Goal: Find specific page/section: Find specific page/section

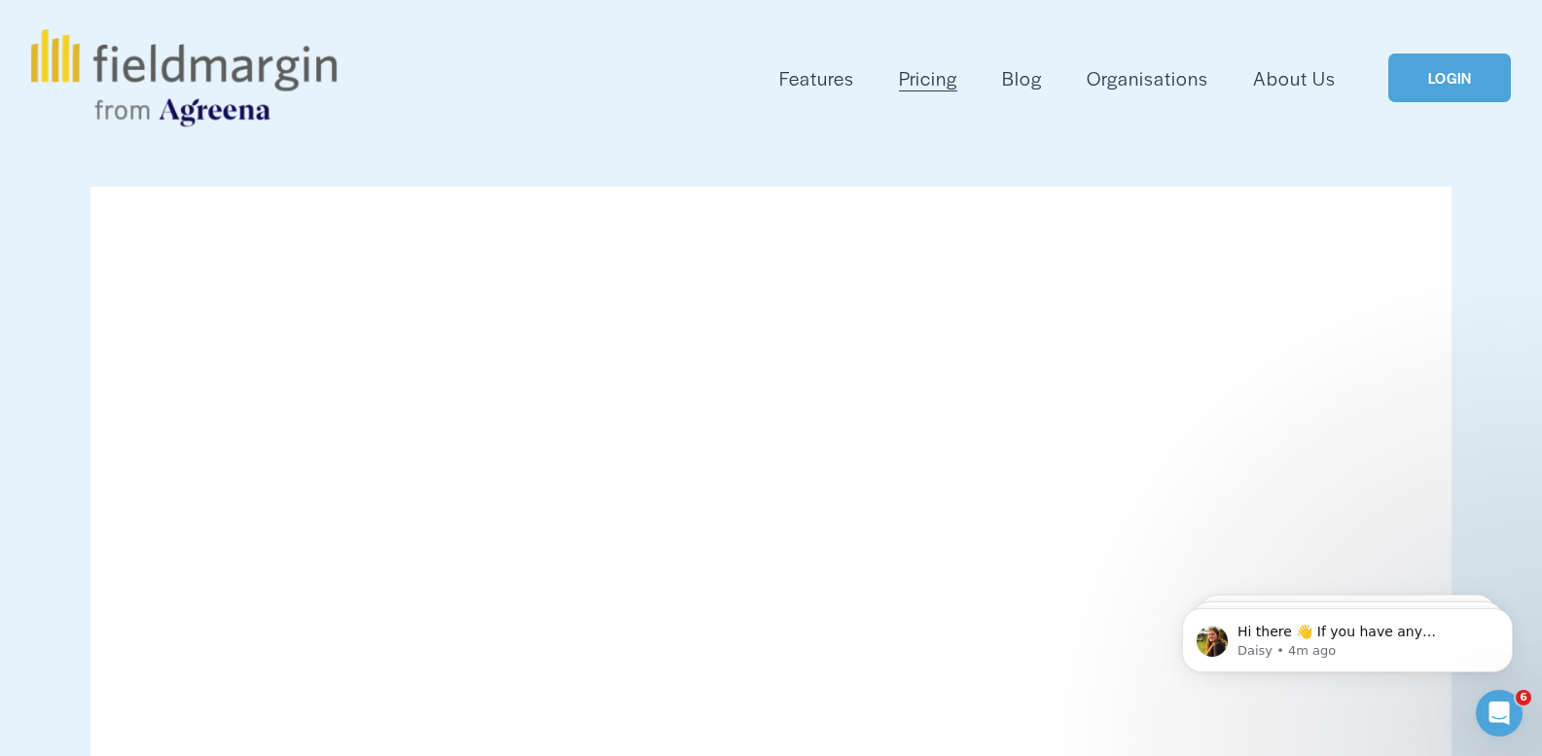
click at [1436, 77] on link "LOGIN" at bounding box center [1449, 78] width 123 height 50
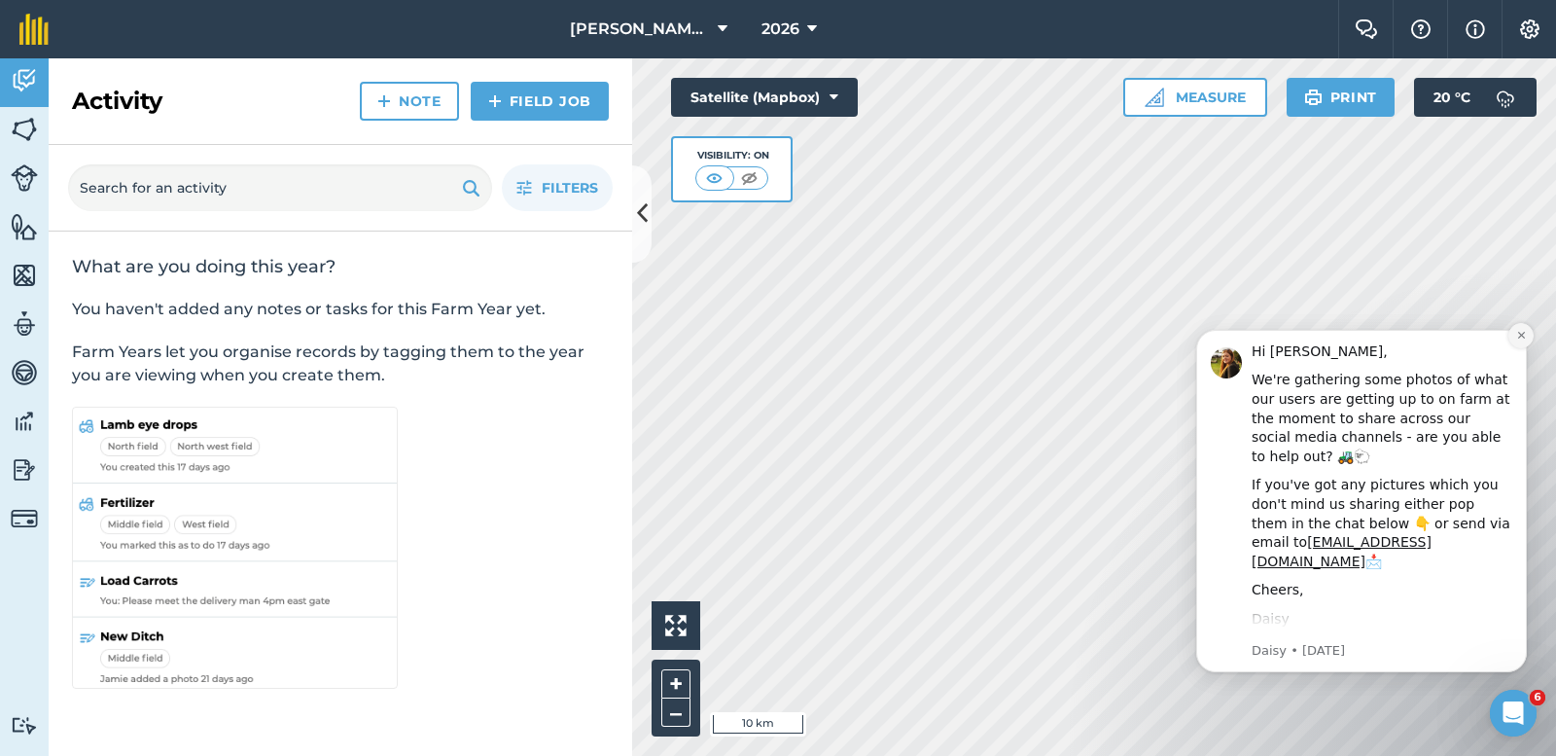
click at [1514, 337] on button "Dismiss notification" at bounding box center [1521, 335] width 25 height 25
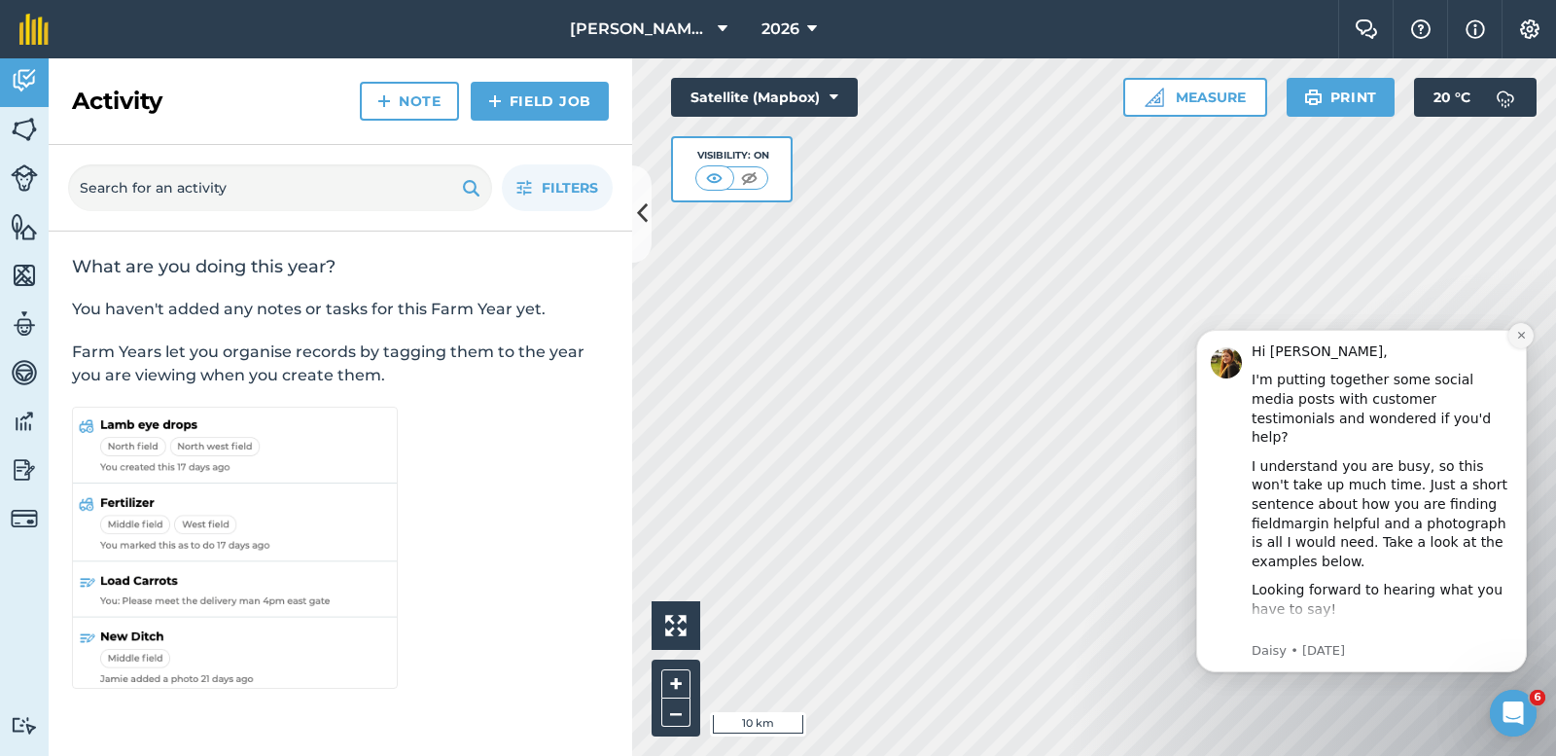
click at [1524, 336] on icon "Dismiss notification" at bounding box center [1521, 335] width 11 height 11
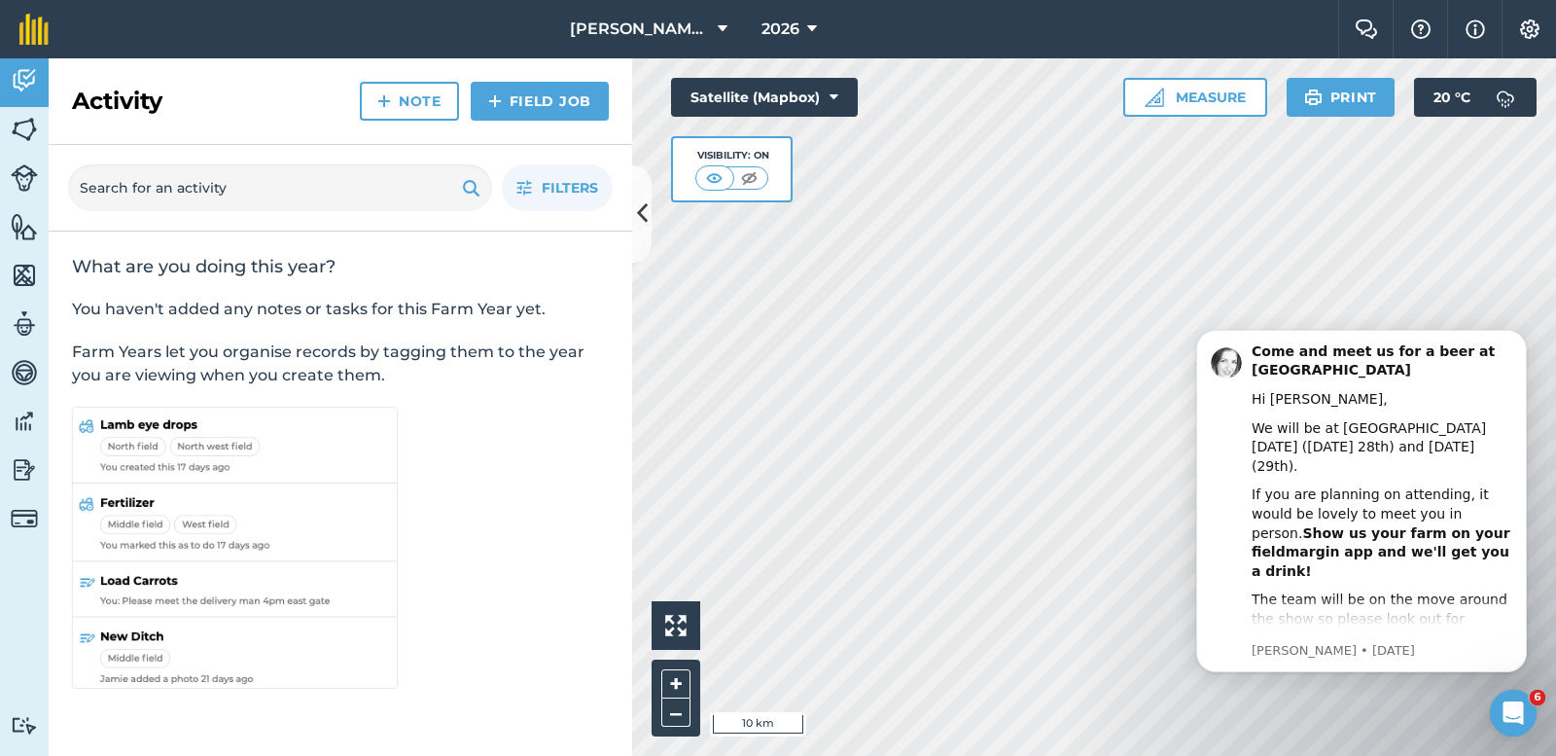
click at [1524, 336] on icon "Dismiss notification" at bounding box center [1521, 335] width 9 height 9
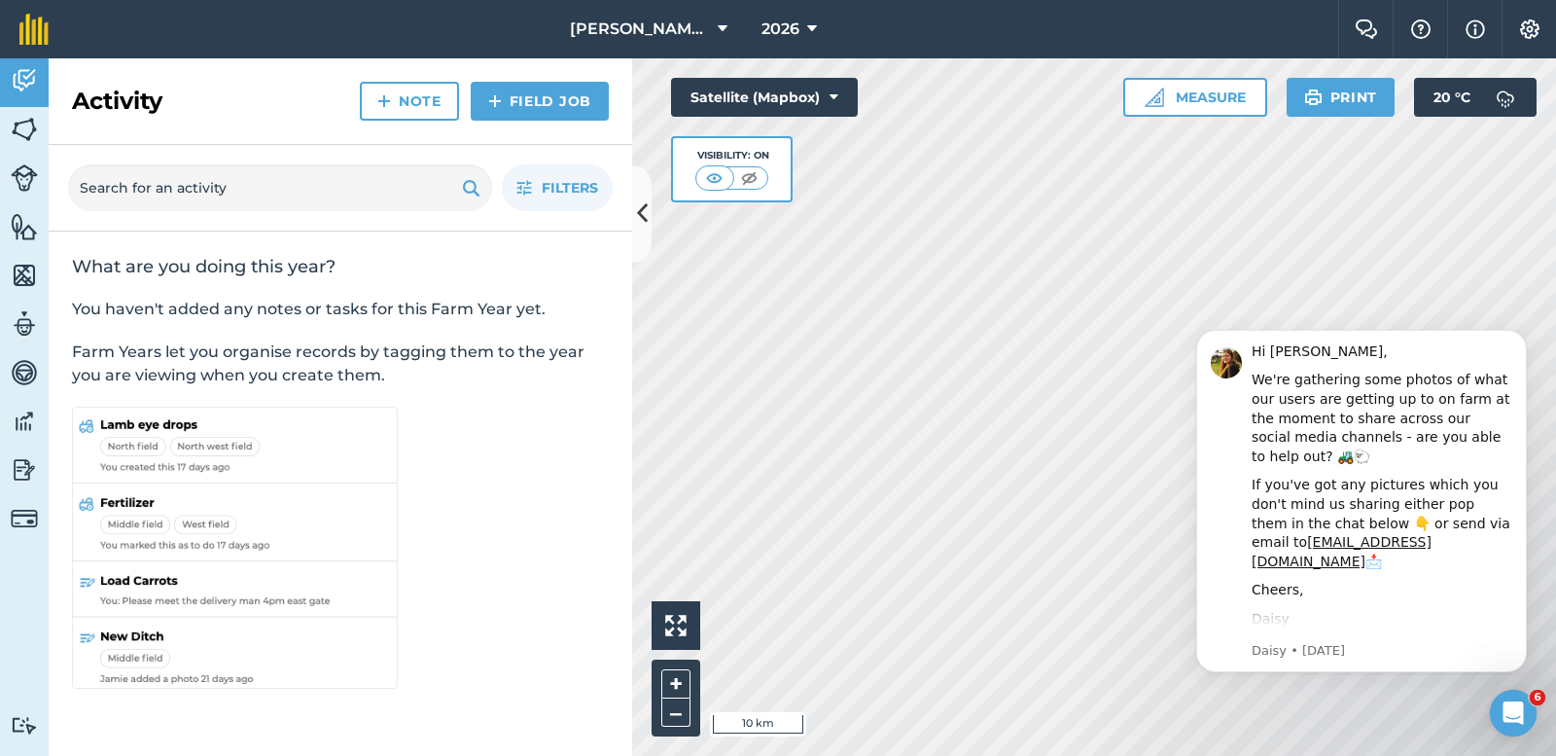
click at [1524, 336] on icon "Dismiss notification" at bounding box center [1521, 335] width 9 height 9
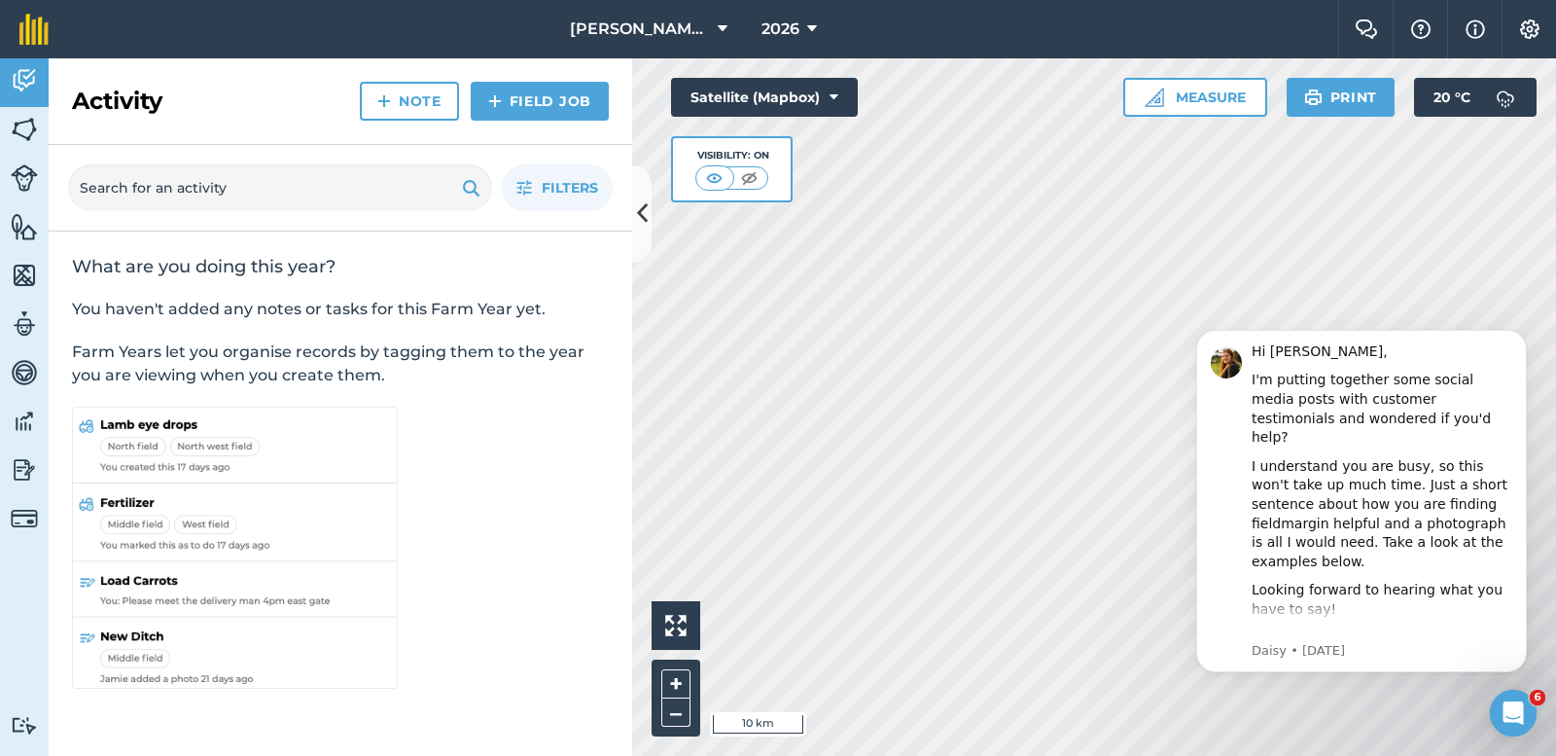
click at [1524, 336] on icon "Dismiss notification" at bounding box center [1521, 335] width 9 height 9
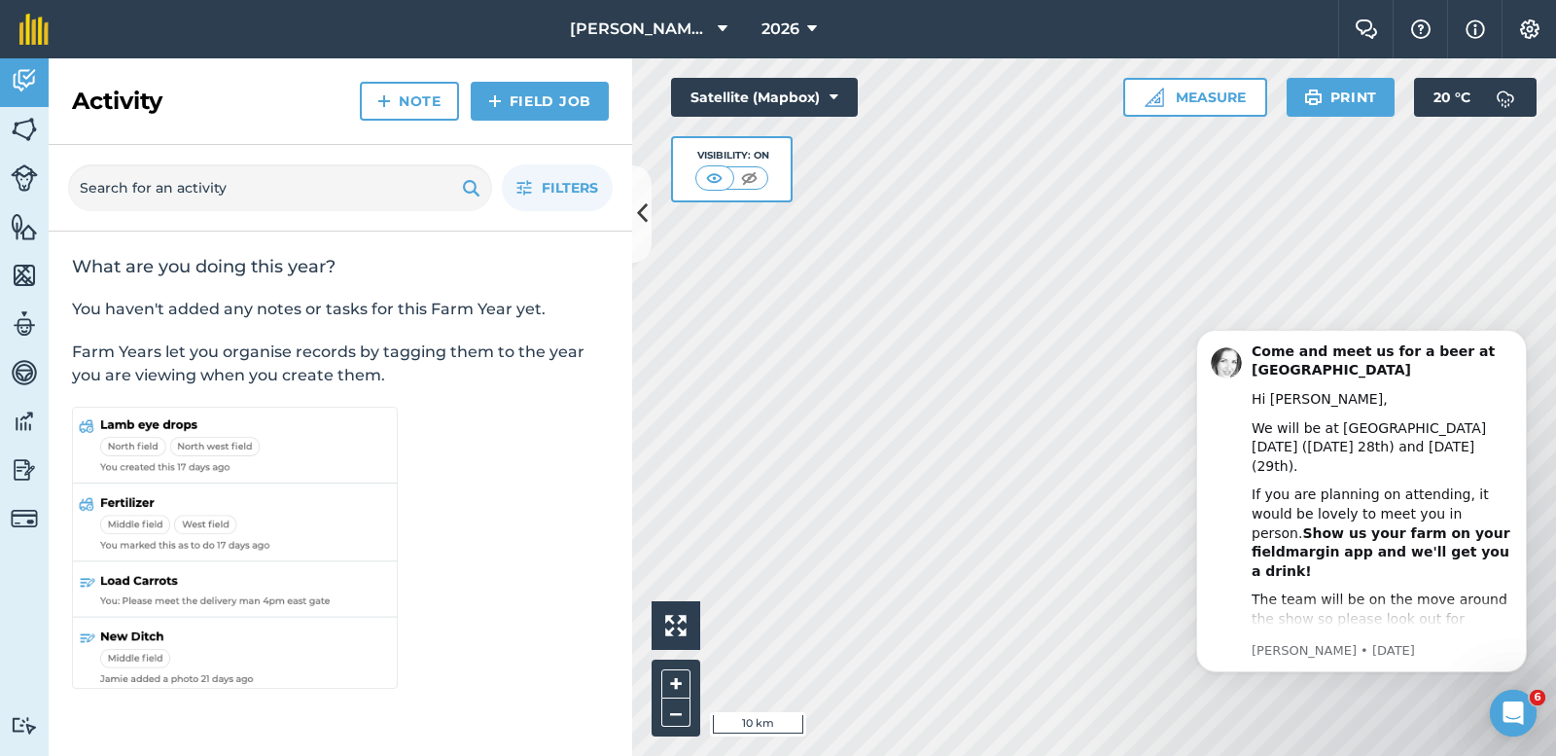
click at [1524, 336] on icon "Dismiss notification" at bounding box center [1521, 335] width 9 height 9
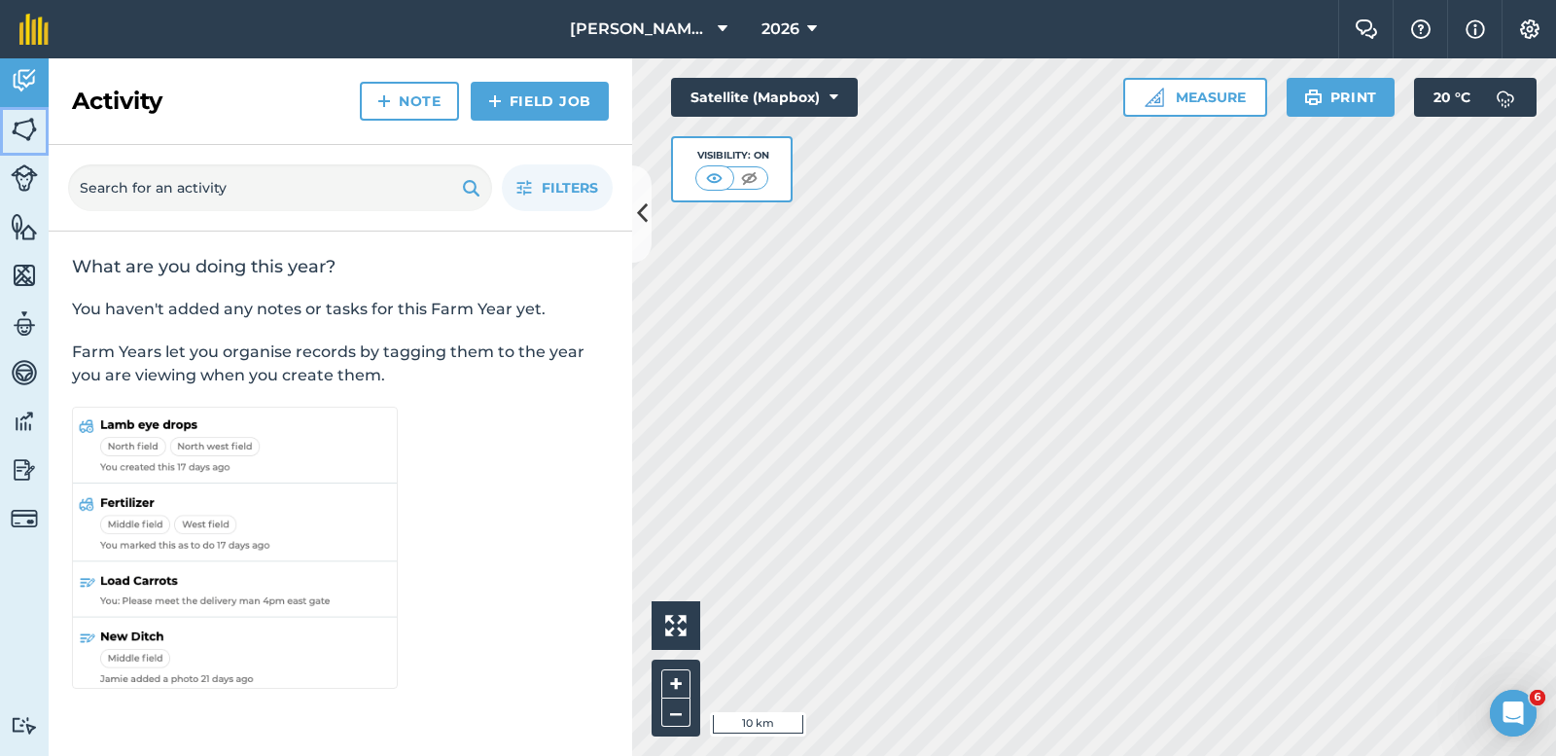
click at [24, 120] on img at bounding box center [24, 129] width 27 height 29
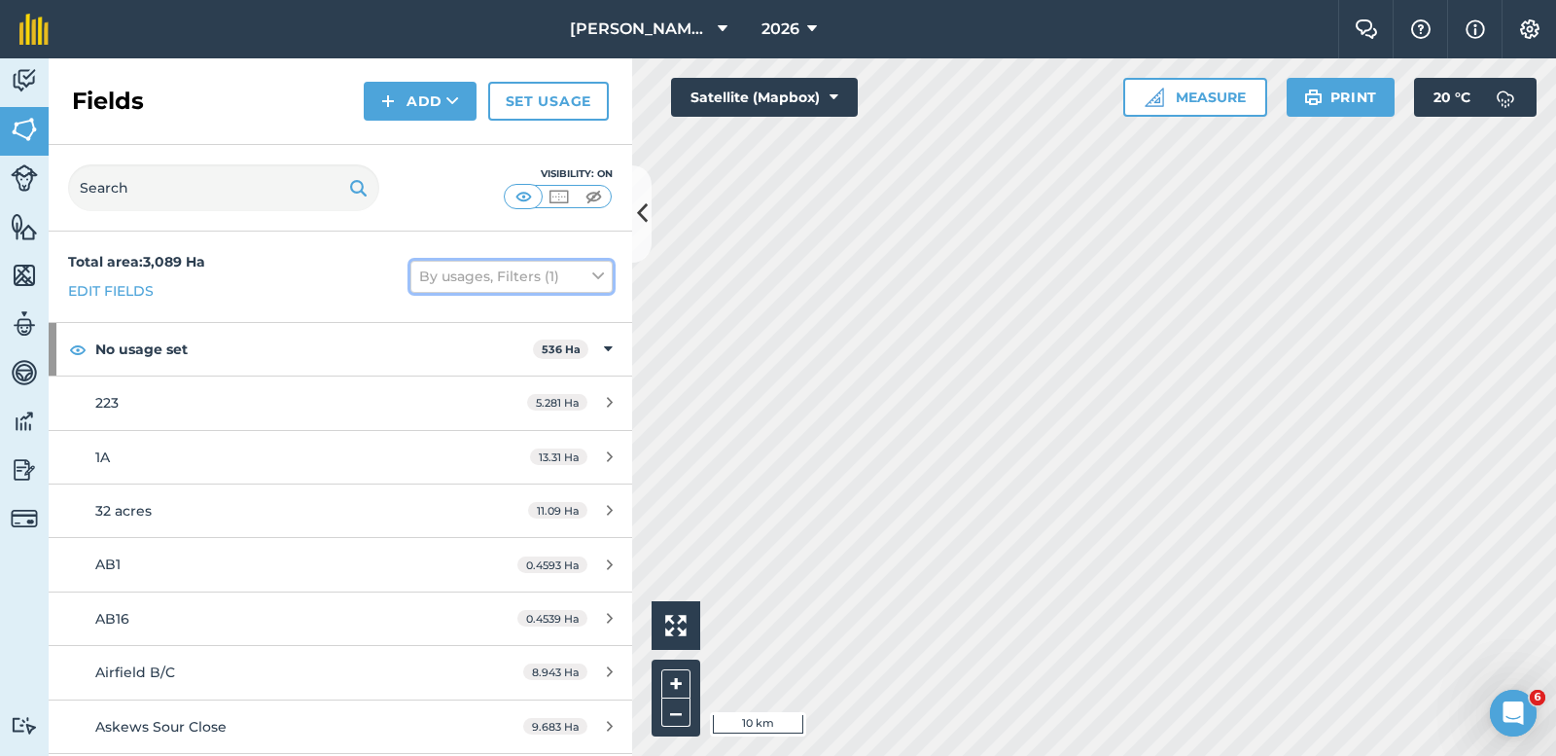
click at [592, 277] on icon at bounding box center [598, 276] width 12 height 21
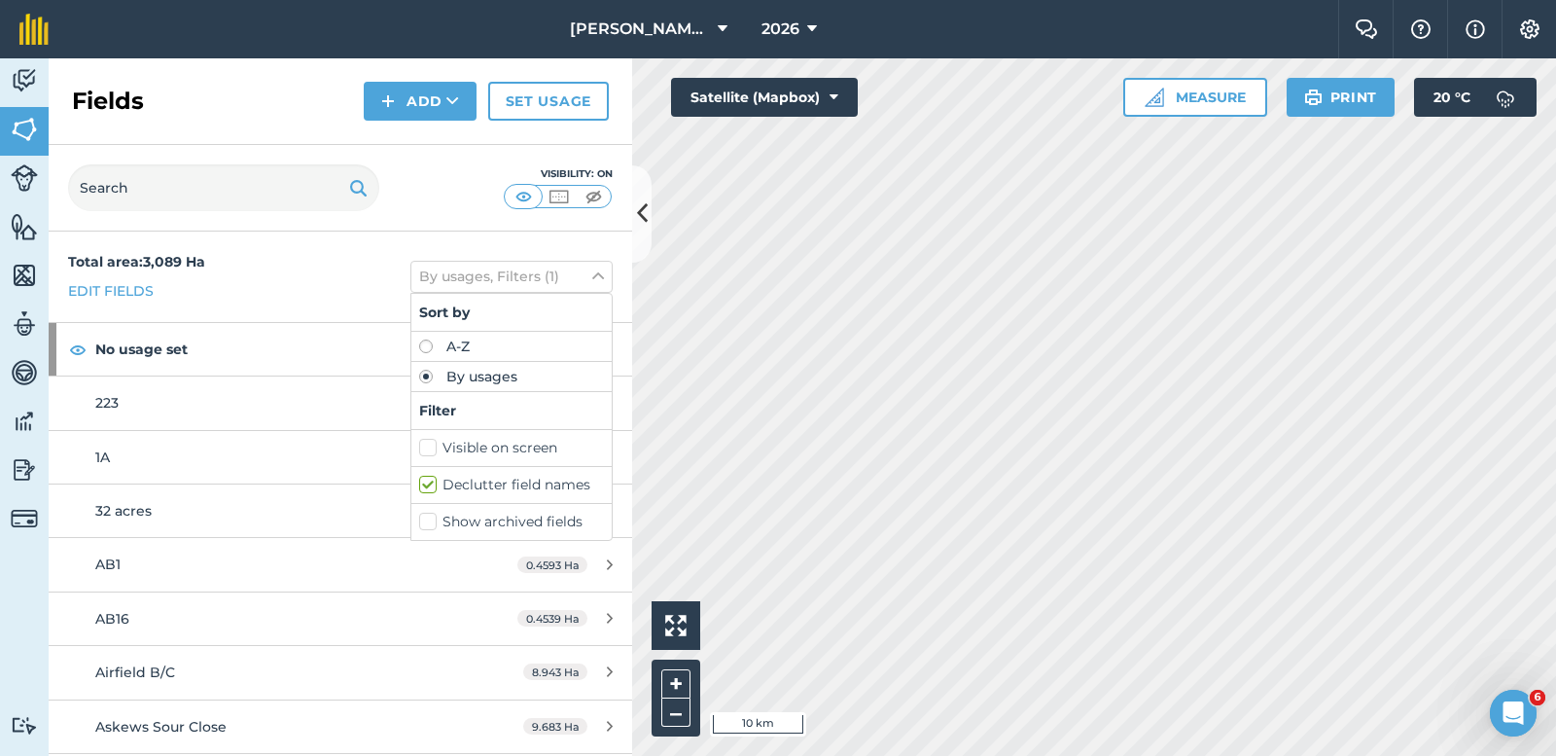
click at [495, 372] on label "By usages" at bounding box center [511, 377] width 185 height 14
click at [469, 372] on label "By usages" at bounding box center [511, 377] width 185 height 14
click at [263, 195] on input "text" at bounding box center [223, 187] width 311 height 47
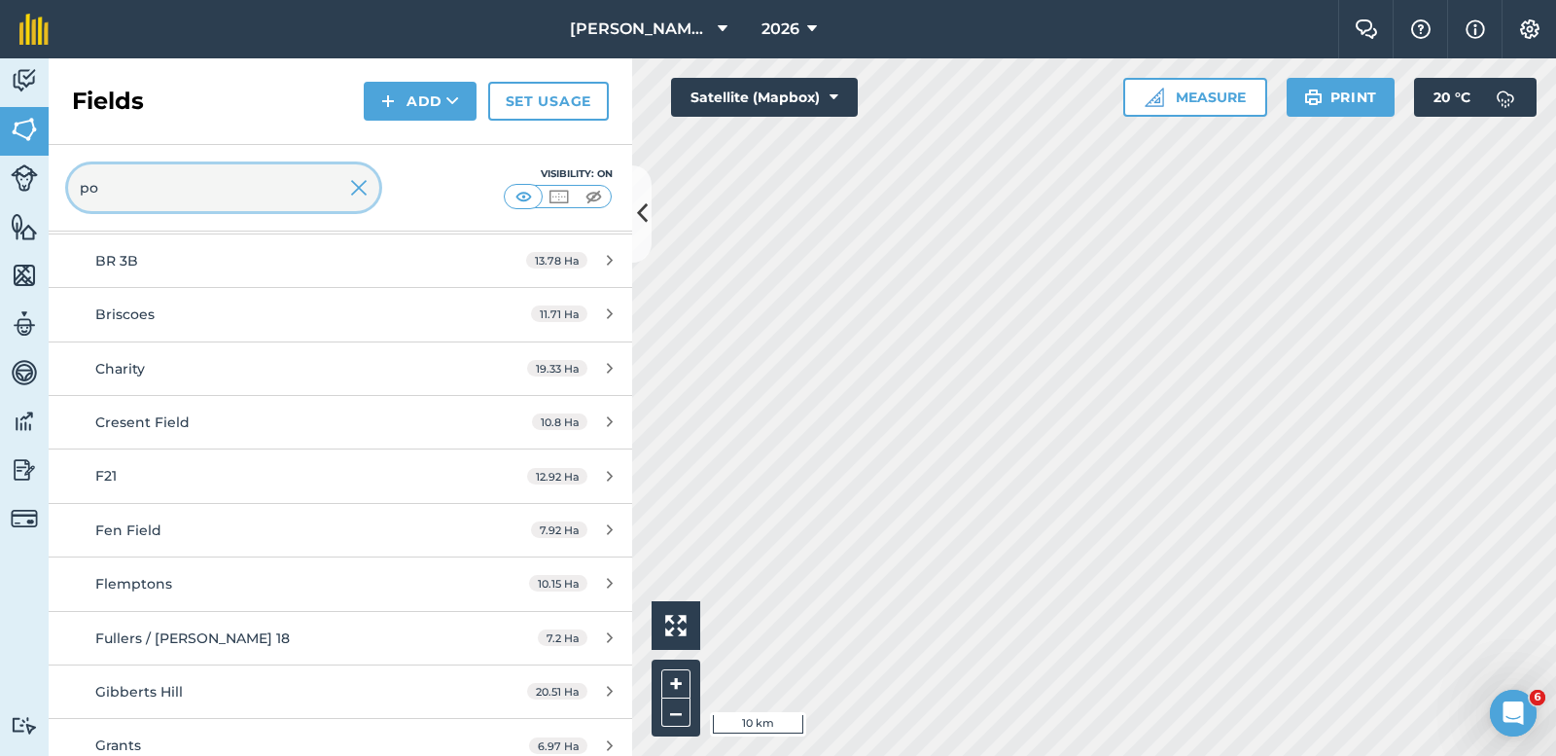
scroll to position [875, 0]
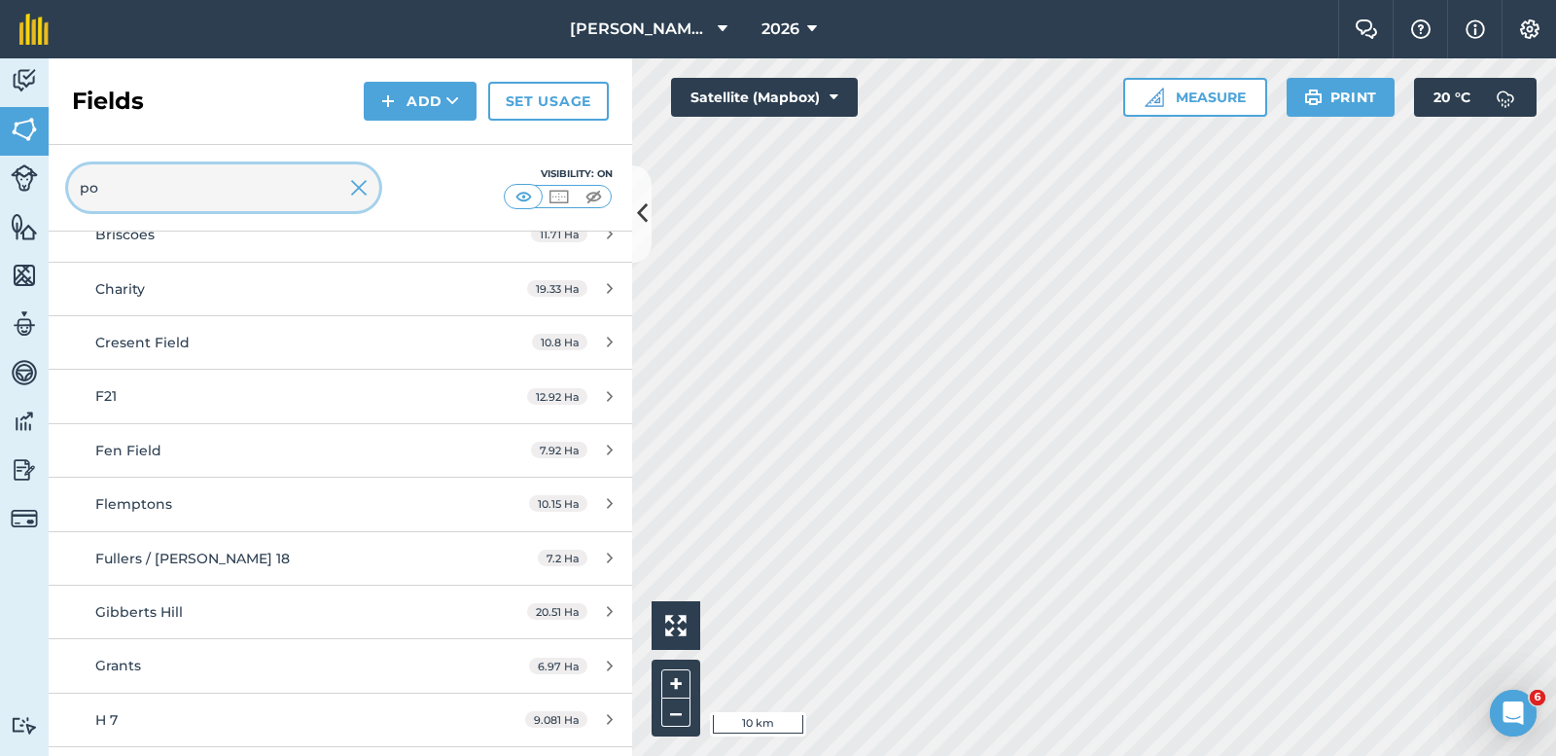
type input "po"
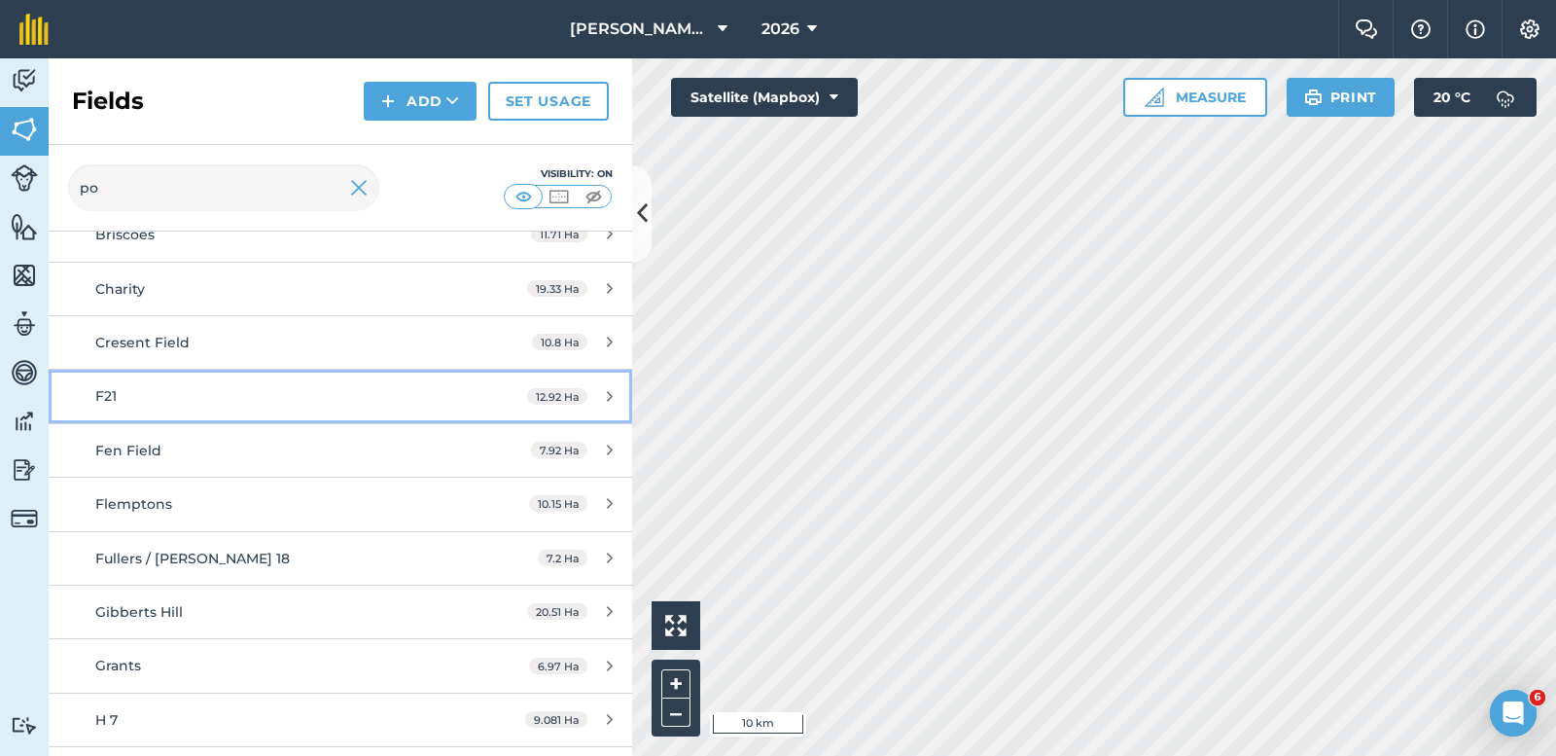
click at [104, 391] on span "F21" at bounding box center [105, 396] width 21 height 18
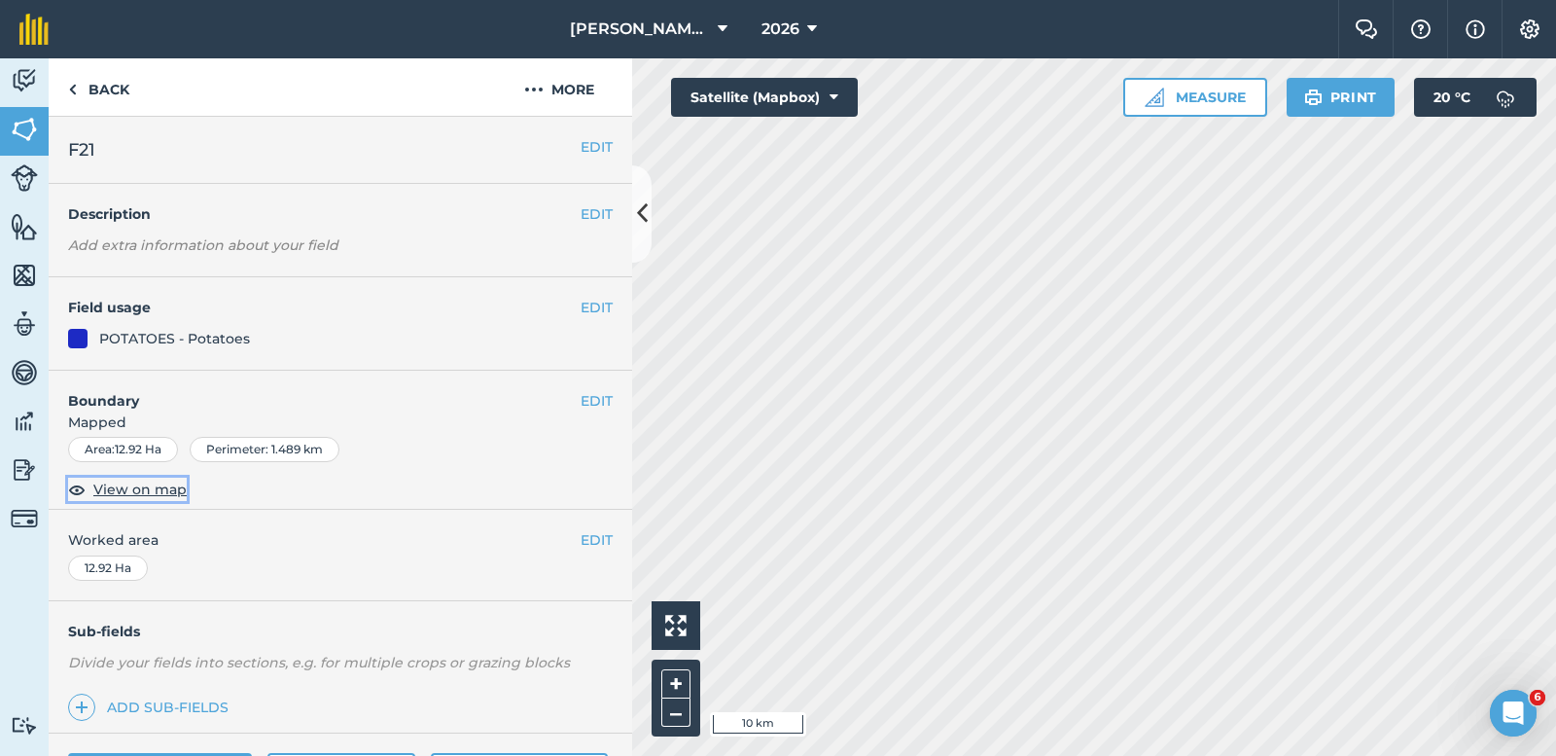
click at [138, 492] on span "View on map" at bounding box center [139, 489] width 93 height 21
